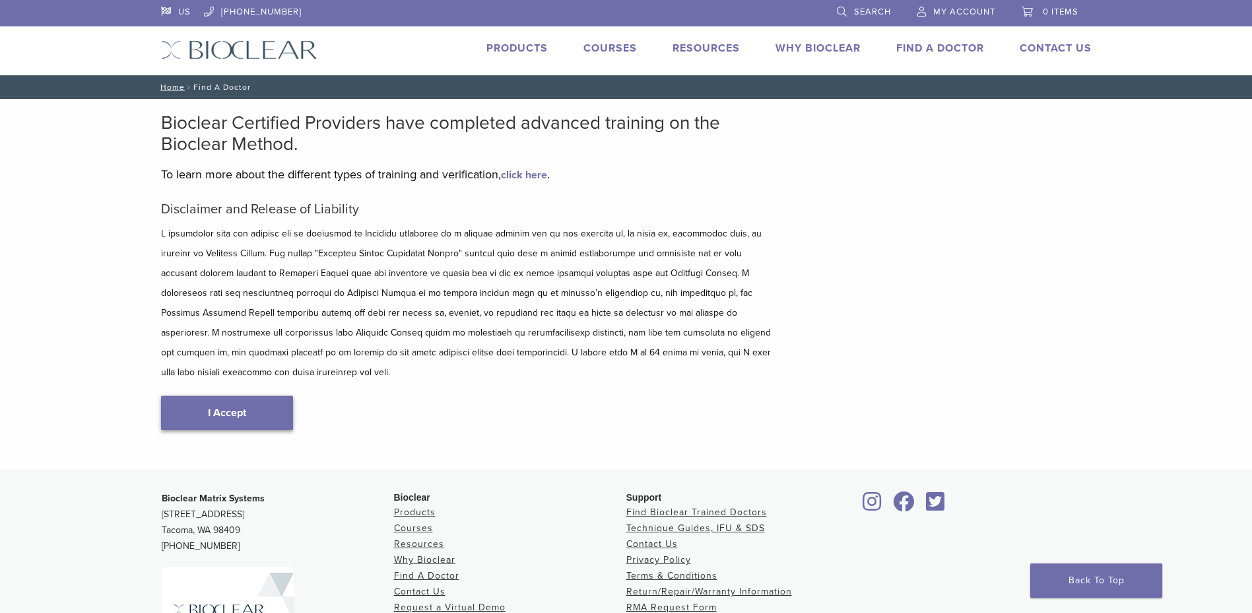
click at [237, 397] on link "I Accept" at bounding box center [227, 412] width 132 height 34
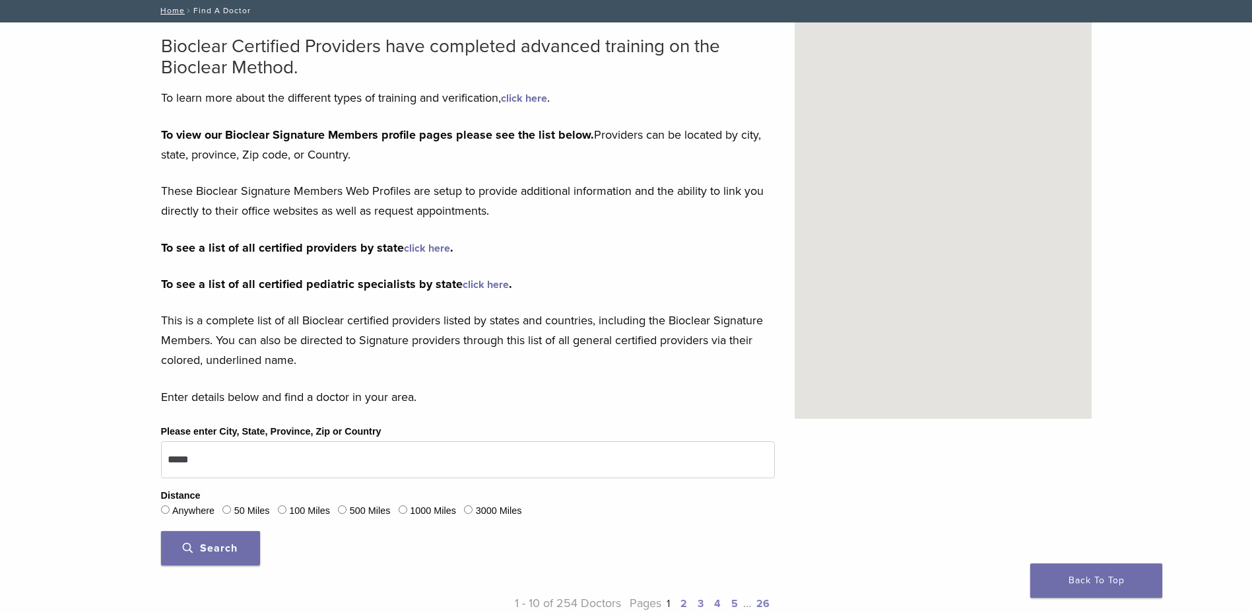
scroll to position [198, 0]
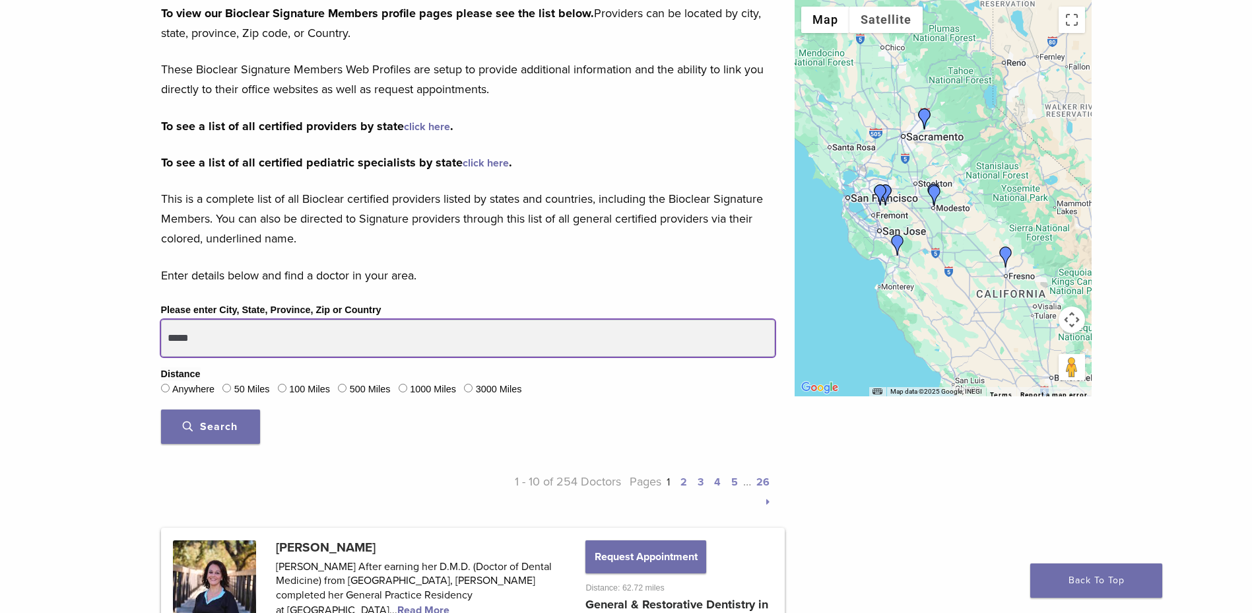
drag, startPoint x: 244, startPoint y: 335, endPoint x: -3, endPoint y: 334, distance: 246.2
type input "*****"
click at [161, 409] on button "Search" at bounding box center [210, 426] width 99 height 34
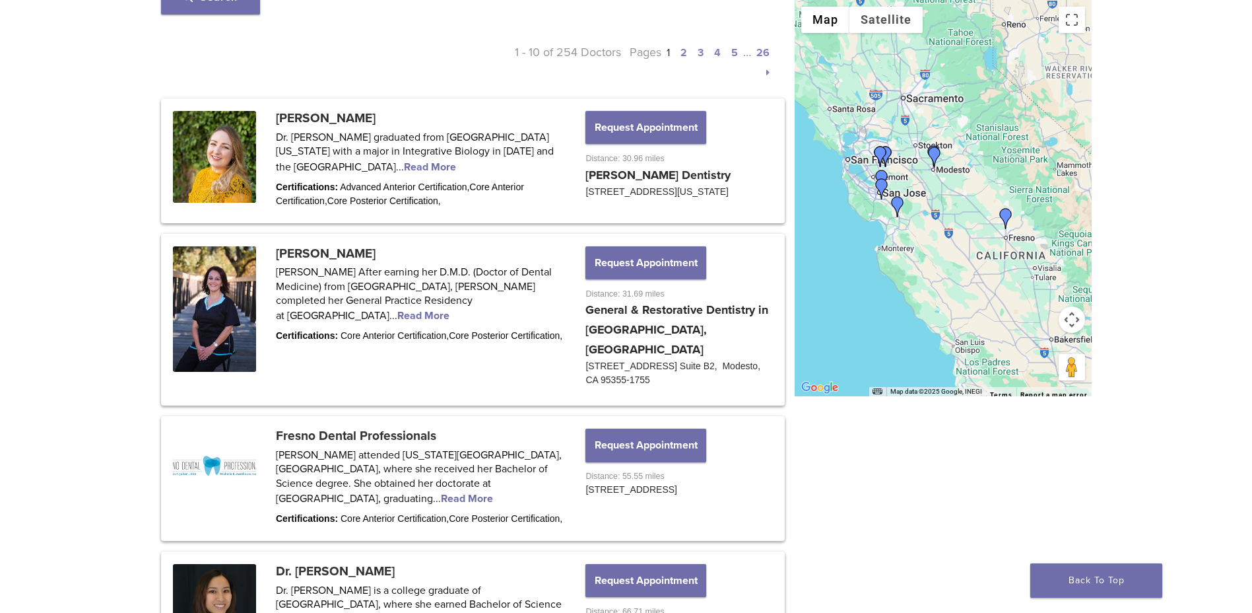
scroll to position [594, 0]
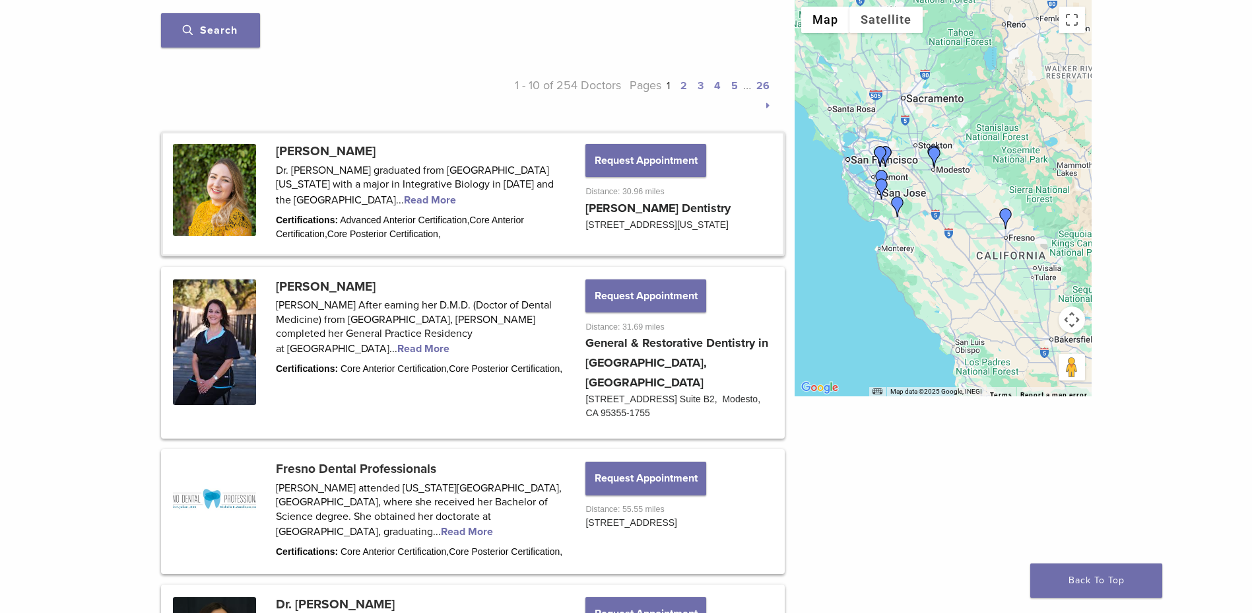
click at [345, 202] on link at bounding box center [473, 193] width 620 height 120
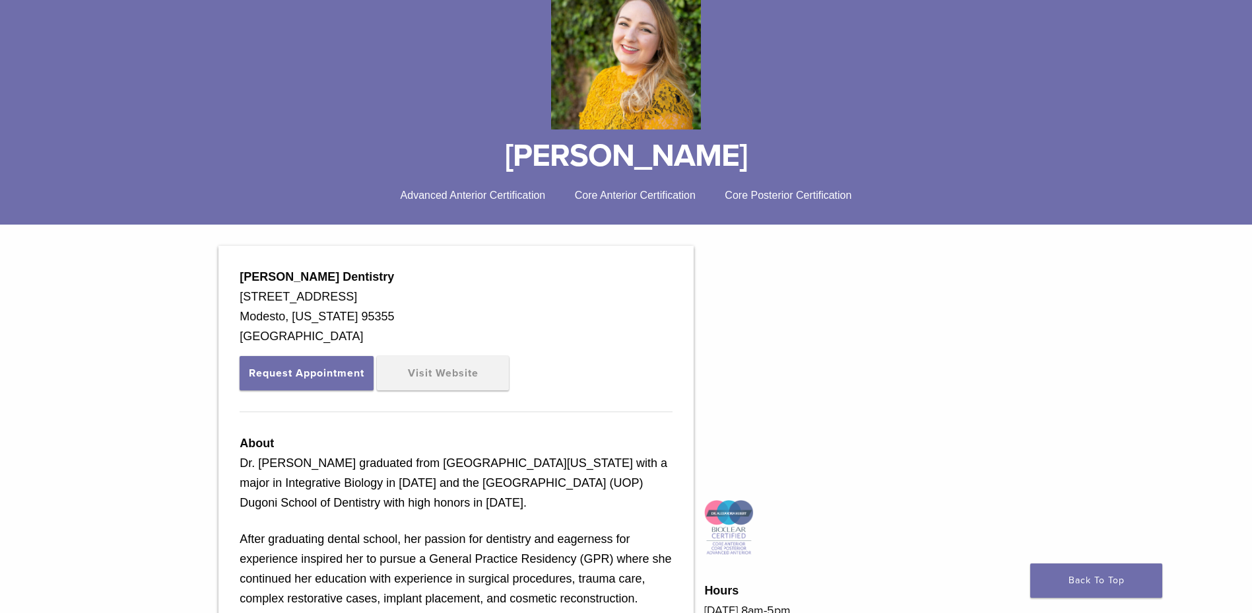
scroll to position [66, 0]
